Goal: Transaction & Acquisition: Book appointment/travel/reservation

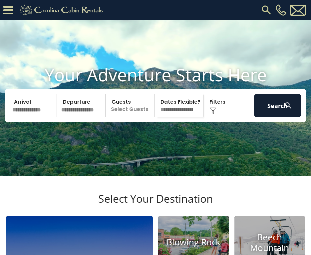
click at [37, 115] on input "text" at bounding box center [33, 105] width 47 height 23
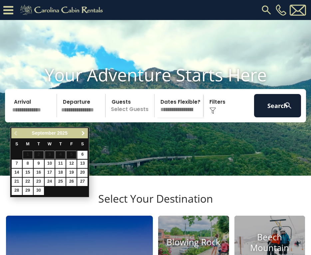
click at [85, 132] on span "Next" at bounding box center [83, 133] width 5 height 5
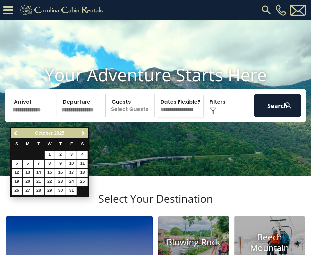
click at [85, 132] on span "Next" at bounding box center [83, 133] width 5 height 5
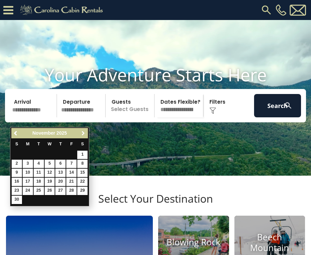
click at [85, 132] on span "Next" at bounding box center [83, 133] width 5 height 5
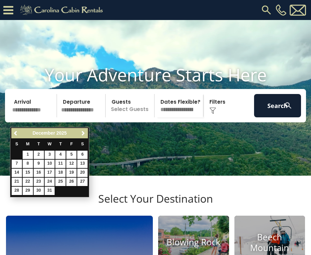
click at [72, 153] on link "5" at bounding box center [71, 155] width 10 height 8
type input "*******"
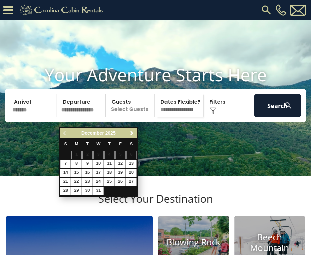
click at [66, 162] on link "7" at bounding box center [65, 164] width 10 height 8
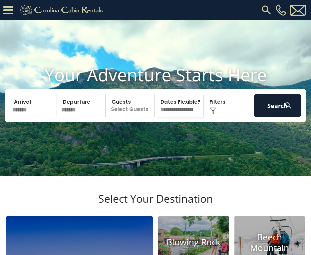
click at [72, 117] on input "*******" at bounding box center [82, 105] width 47 height 23
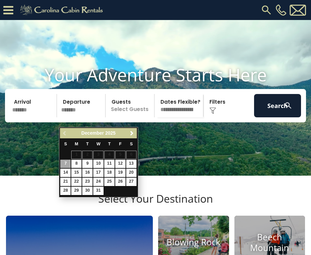
click at [78, 162] on link "8" at bounding box center [76, 164] width 10 height 8
type input "*******"
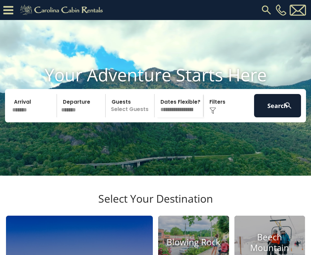
click at [127, 117] on p "Select Guests" at bounding box center [131, 105] width 47 height 23
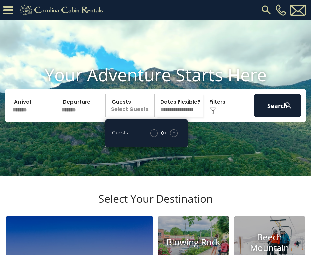
click at [175, 136] on span "+" at bounding box center [174, 132] width 3 height 7
click at [209, 147] on video at bounding box center [155, 98] width 311 height 156
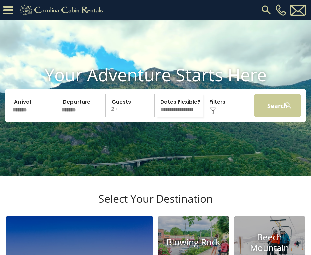
click at [273, 117] on button "Search" at bounding box center [277, 105] width 47 height 23
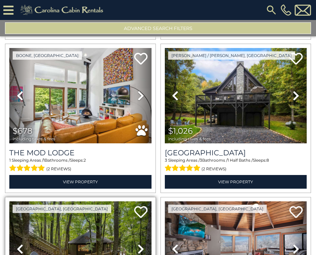
scroll to position [1391, 0]
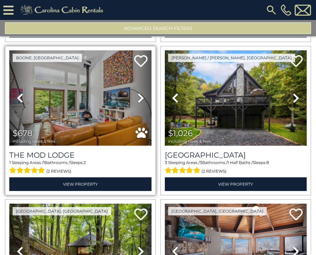
click at [138, 93] on icon at bounding box center [141, 98] width 7 height 11
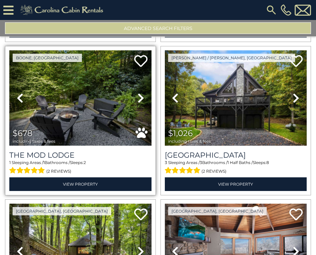
click at [138, 93] on icon at bounding box center [141, 98] width 7 height 11
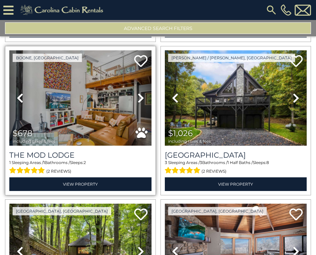
click at [138, 93] on icon at bounding box center [141, 98] width 7 height 11
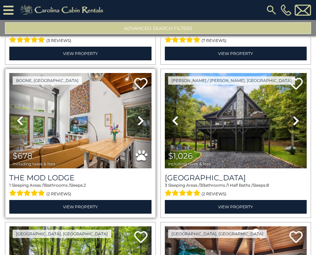
scroll to position [1369, 0]
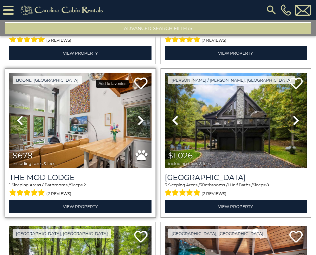
click at [139, 77] on icon at bounding box center [140, 83] width 13 height 13
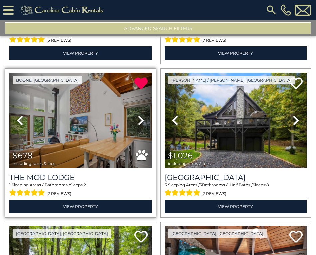
click at [139, 115] on icon at bounding box center [141, 120] width 7 height 11
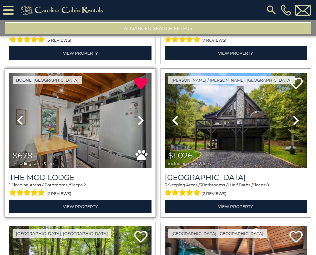
click at [139, 115] on icon at bounding box center [141, 120] width 7 height 11
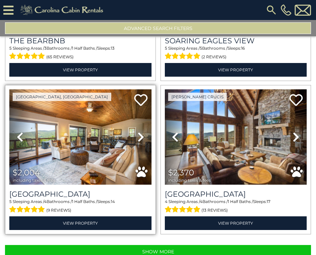
scroll to position [0, 0]
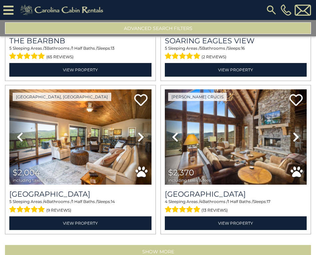
click at [112, 245] on button "Show More" at bounding box center [158, 251] width 306 height 13
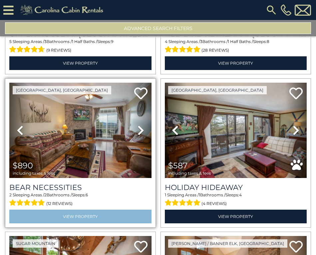
scroll to position [3948, 0]
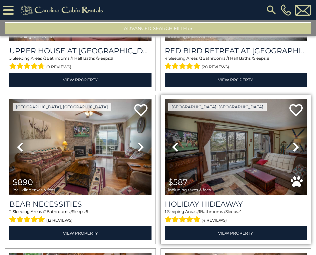
click at [296, 142] on icon at bounding box center [296, 147] width 7 height 11
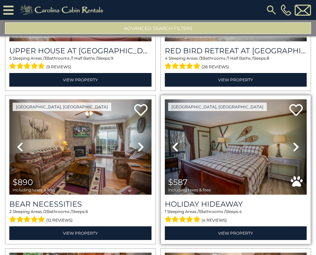
click at [296, 142] on icon at bounding box center [296, 147] width 7 height 11
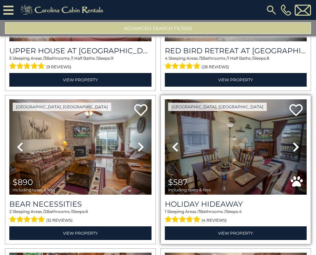
click at [296, 142] on icon at bounding box center [296, 147] width 7 height 11
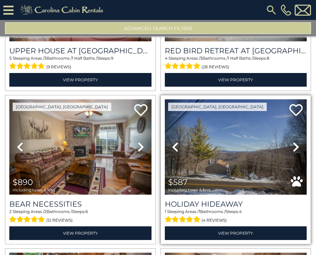
click at [173, 142] on icon at bounding box center [175, 147] width 7 height 11
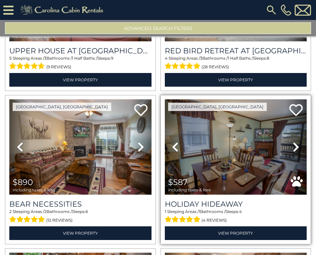
click at [298, 108] on link "Next" at bounding box center [296, 146] width 21 height 95
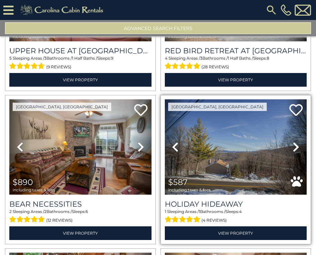
click at [296, 107] on link "Next" at bounding box center [296, 146] width 21 height 95
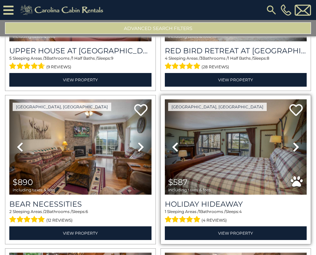
click at [296, 107] on link "Next" at bounding box center [296, 146] width 21 height 95
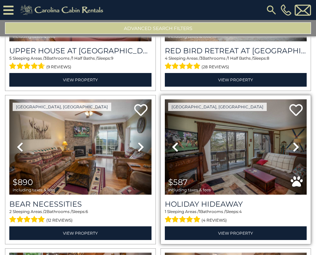
click at [296, 107] on link "Next" at bounding box center [296, 146] width 21 height 95
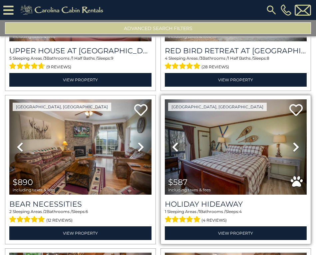
click at [296, 107] on link "Next" at bounding box center [296, 146] width 21 height 95
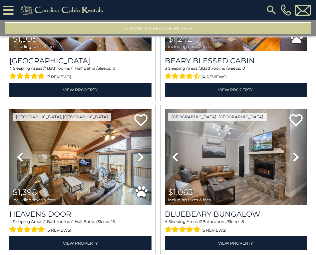
scroll to position [4398, 0]
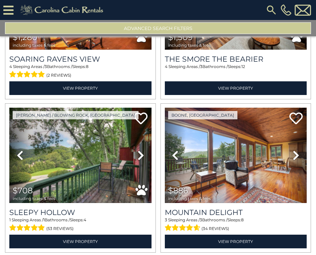
scroll to position [6085, 0]
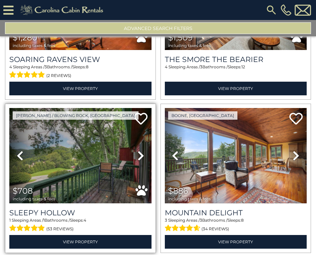
click at [134, 108] on link "Next" at bounding box center [140, 155] width 21 height 95
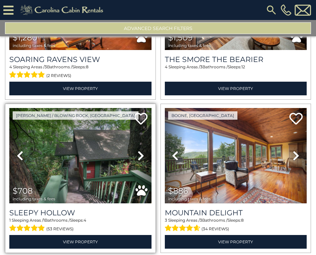
click at [134, 108] on link "Next" at bounding box center [140, 155] width 21 height 95
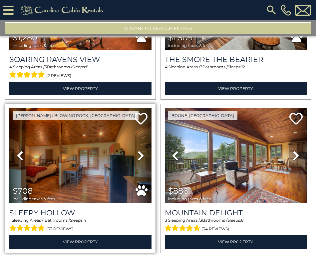
click at [134, 108] on link "Next" at bounding box center [140, 155] width 21 height 95
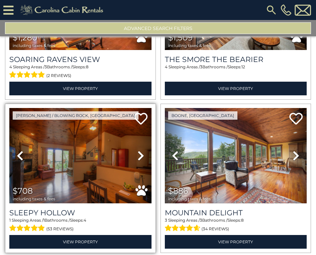
click at [138, 150] on icon at bounding box center [141, 155] width 7 height 11
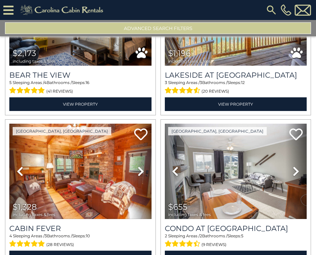
scroll to position [6518, 0]
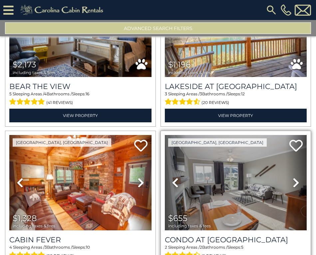
click at [295, 177] on icon at bounding box center [296, 182] width 7 height 11
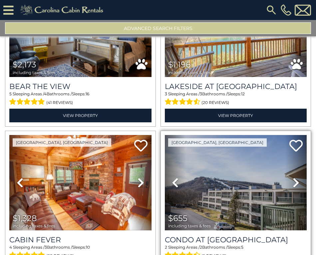
click at [295, 177] on icon at bounding box center [296, 182] width 7 height 11
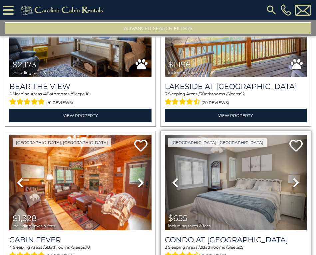
click at [295, 177] on icon at bounding box center [296, 182] width 7 height 11
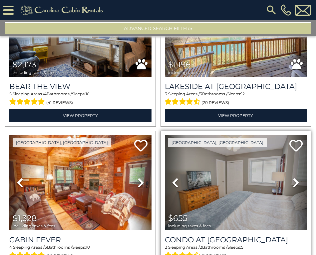
click at [295, 177] on icon at bounding box center [296, 182] width 7 height 11
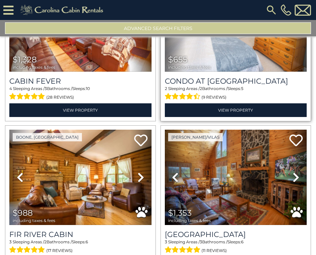
scroll to position [0, 0]
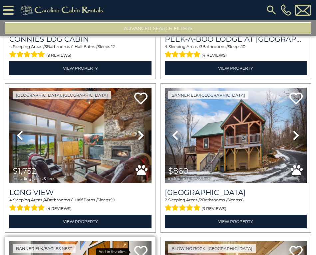
scroll to position [6989, 0]
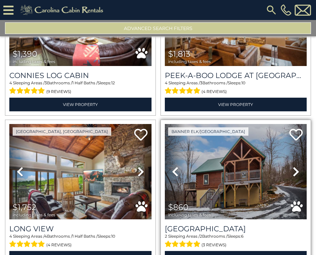
click at [293, 124] on link "Next" at bounding box center [296, 171] width 21 height 95
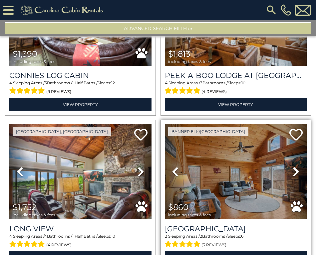
click at [294, 166] on icon at bounding box center [296, 171] width 7 height 11
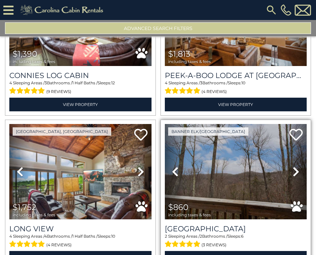
click at [294, 166] on icon at bounding box center [296, 171] width 7 height 11
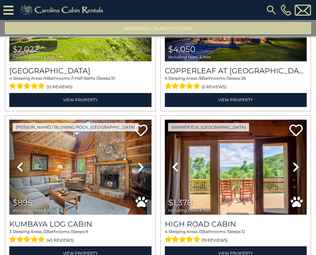
scroll to position [7452, 0]
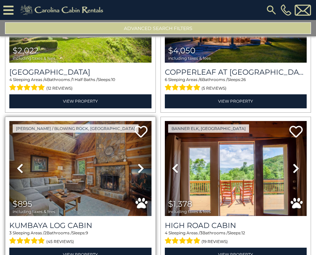
click at [142, 163] on icon at bounding box center [141, 168] width 7 height 11
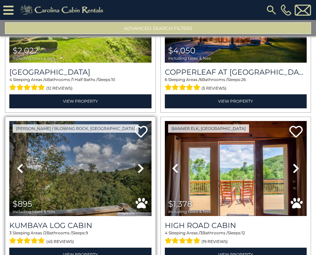
click at [142, 163] on icon at bounding box center [141, 168] width 7 height 11
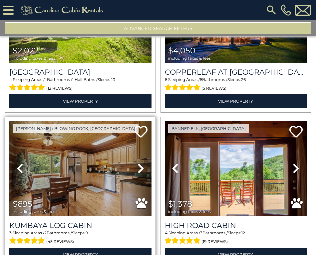
click at [143, 121] on link "Next" at bounding box center [140, 168] width 21 height 95
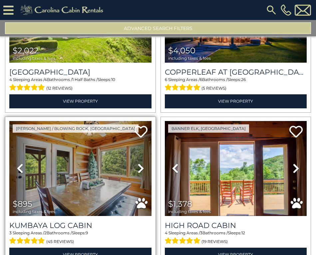
click at [140, 163] on icon at bounding box center [141, 168] width 7 height 11
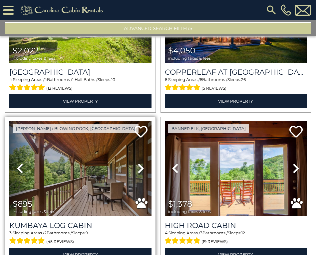
click at [139, 163] on icon at bounding box center [141, 168] width 7 height 11
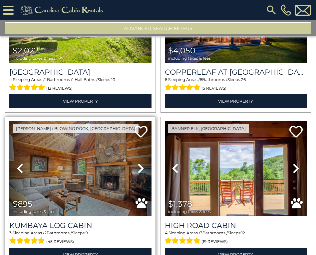
click at [140, 163] on icon at bounding box center [141, 168] width 7 height 11
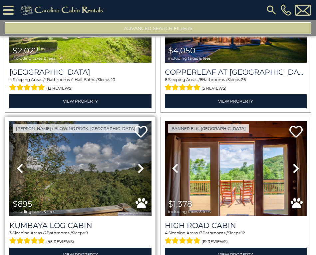
click at [140, 163] on icon at bounding box center [141, 168] width 7 height 11
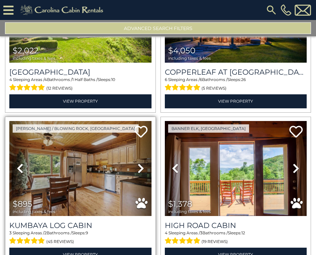
click at [140, 163] on icon at bounding box center [141, 168] width 7 height 11
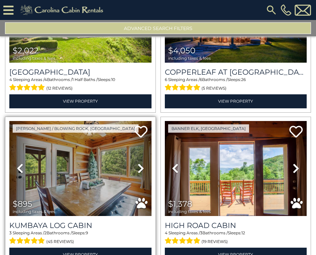
click at [140, 163] on icon at bounding box center [141, 168] width 7 height 11
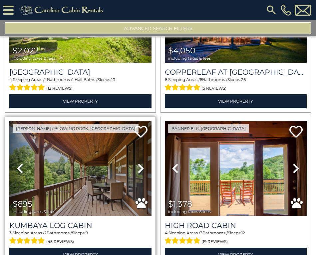
click at [140, 163] on icon at bounding box center [141, 168] width 7 height 11
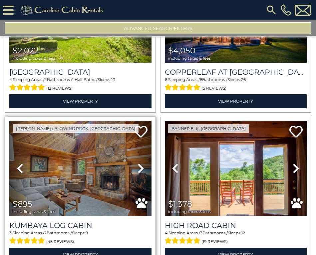
click at [140, 163] on icon at bounding box center [141, 168] width 7 height 11
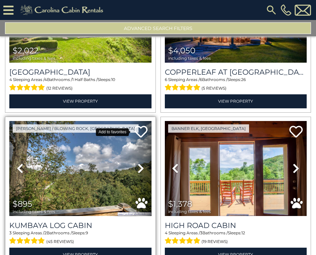
click at [142, 125] on icon at bounding box center [140, 131] width 13 height 13
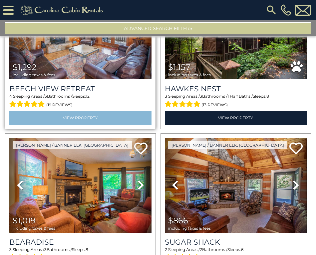
scroll to position [7743, 0]
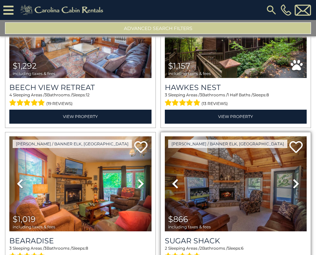
click at [294, 178] on icon at bounding box center [296, 183] width 7 height 11
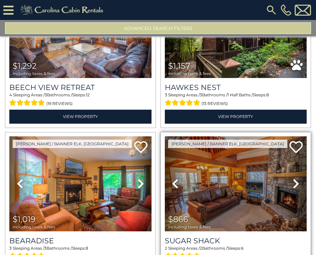
click at [293, 178] on icon at bounding box center [296, 183] width 7 height 11
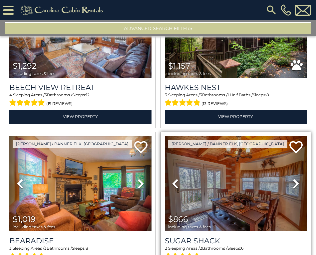
click at [294, 178] on icon at bounding box center [296, 183] width 7 height 11
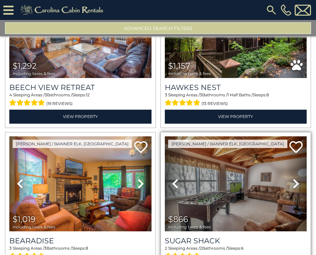
click at [294, 178] on icon at bounding box center [296, 183] width 7 height 11
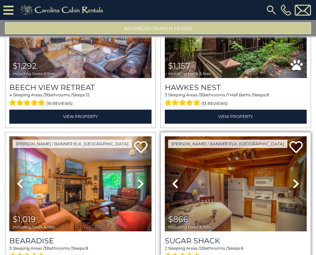
click at [294, 178] on icon at bounding box center [296, 183] width 7 height 11
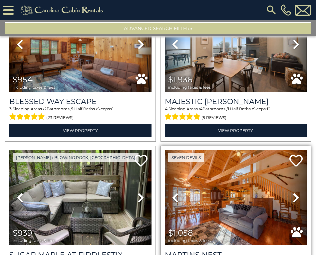
scroll to position [0, 0]
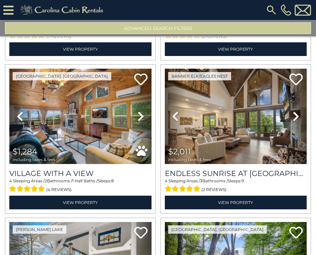
scroll to position [10561, 0]
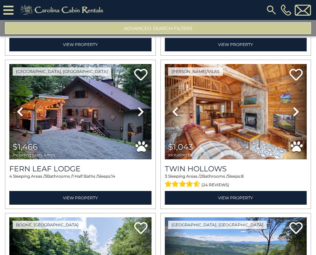
scroll to position [10946, 0]
